Goal: Transaction & Acquisition: Obtain resource

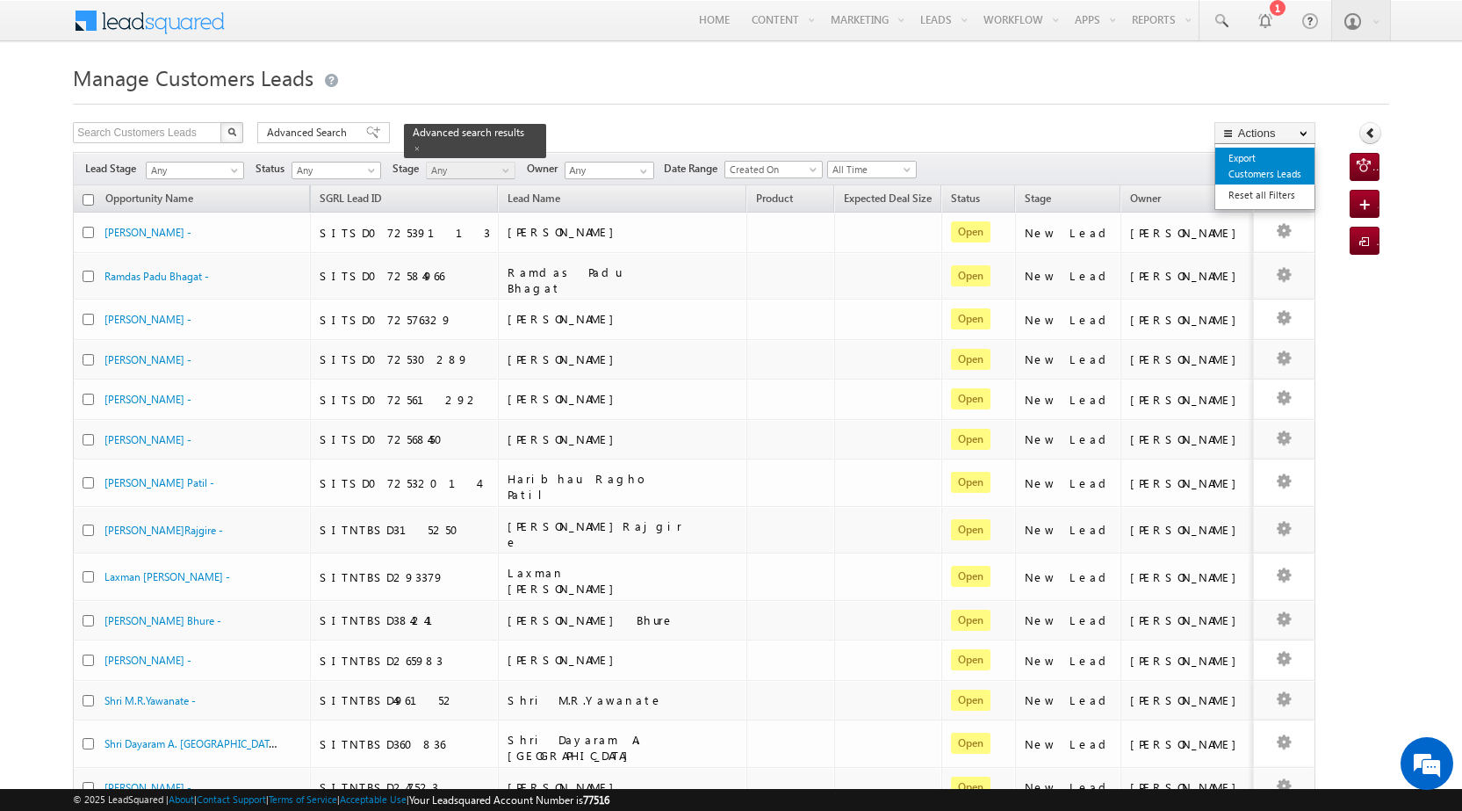
click at [1274, 155] on link "Export Customers Leads" at bounding box center [1265, 166] width 99 height 37
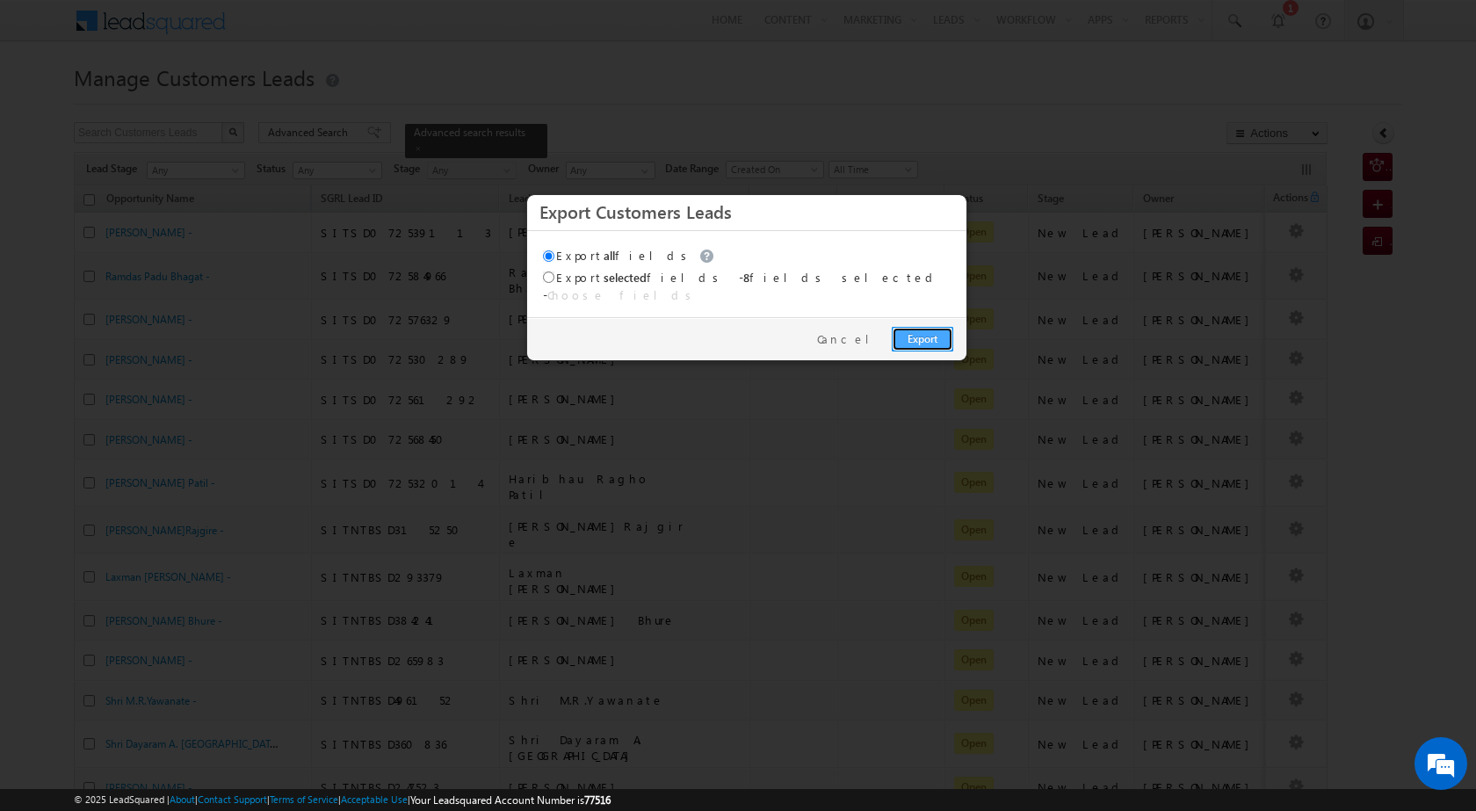
click at [942, 331] on link "Export" at bounding box center [922, 339] width 61 height 25
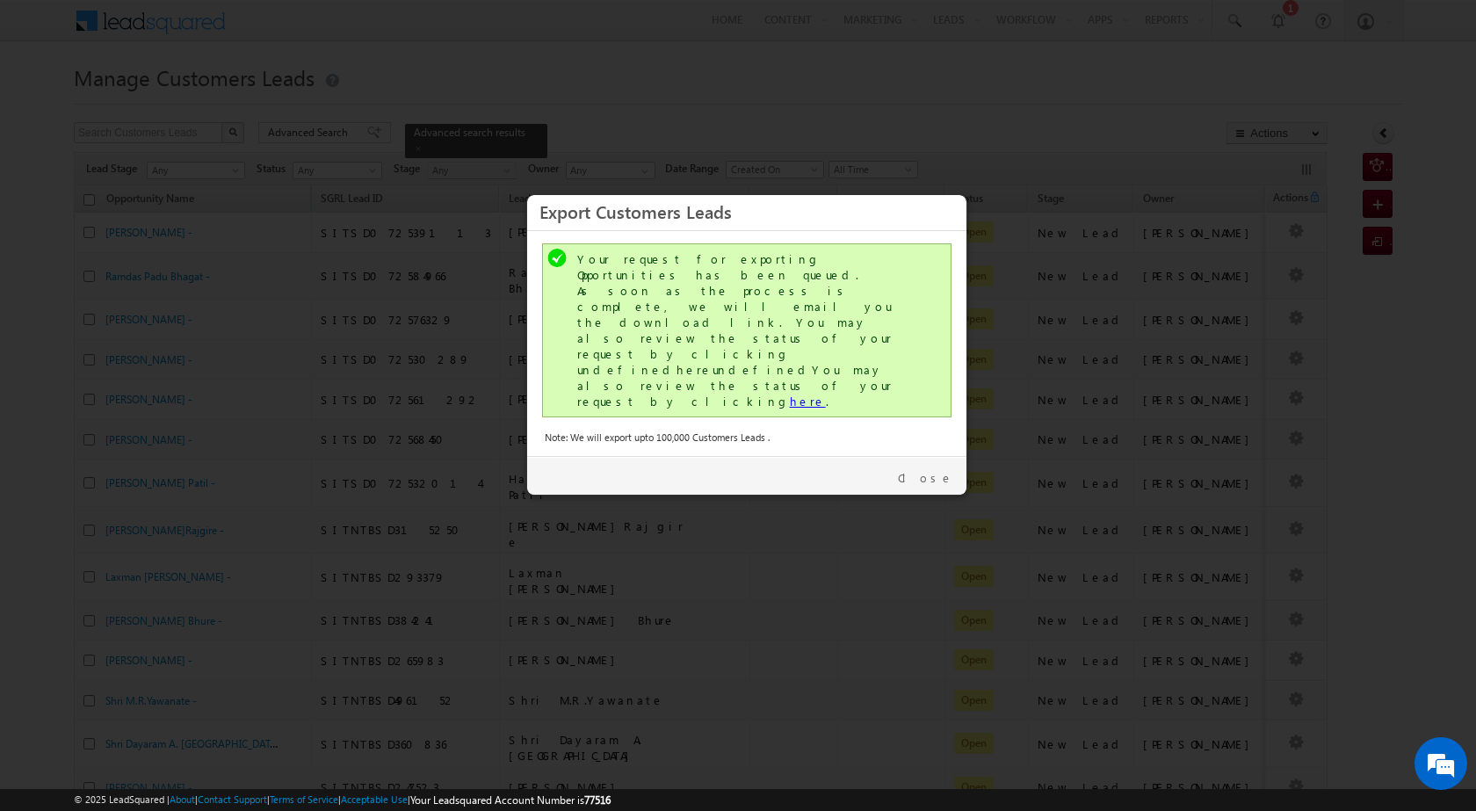
click at [790, 394] on link "here" at bounding box center [808, 401] width 36 height 15
